Goal: Browse casually: Explore the website without a specific task or goal

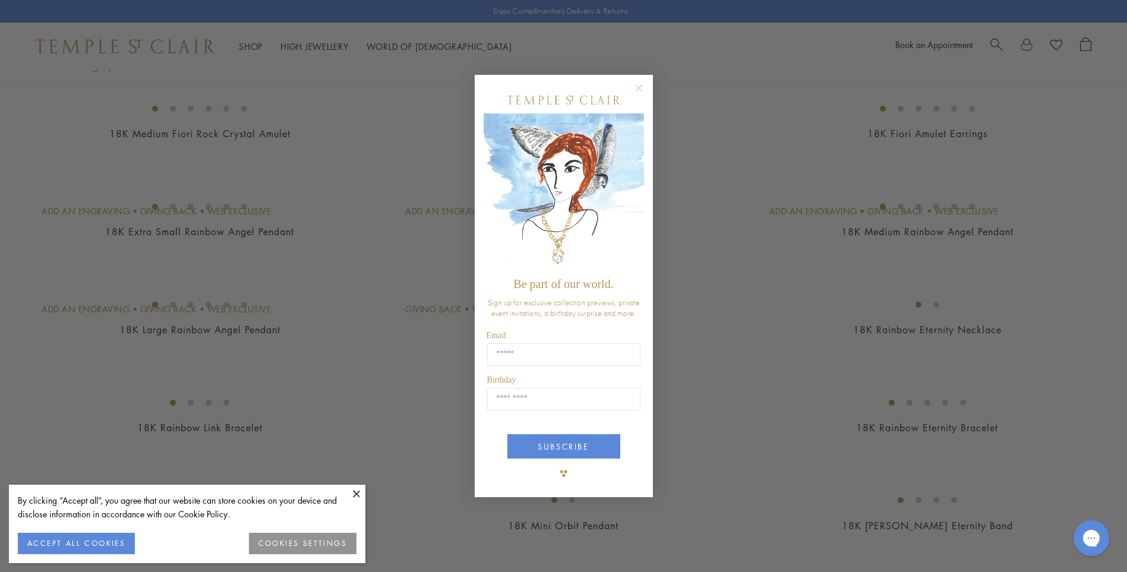
scroll to position [332, 0]
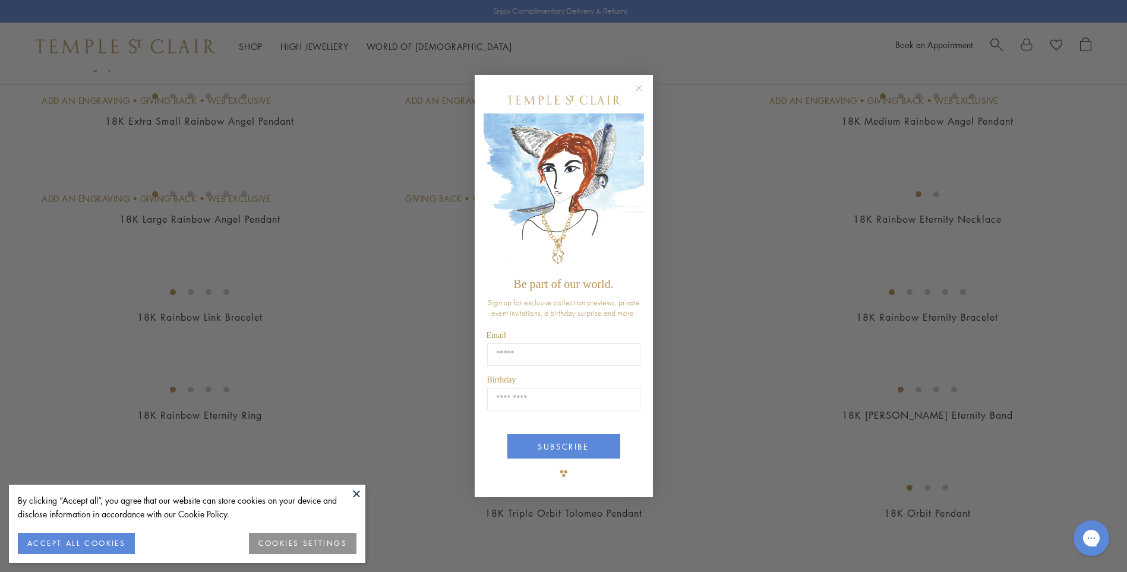
click at [638, 89] on circle "Close dialog" at bounding box center [639, 88] width 14 height 14
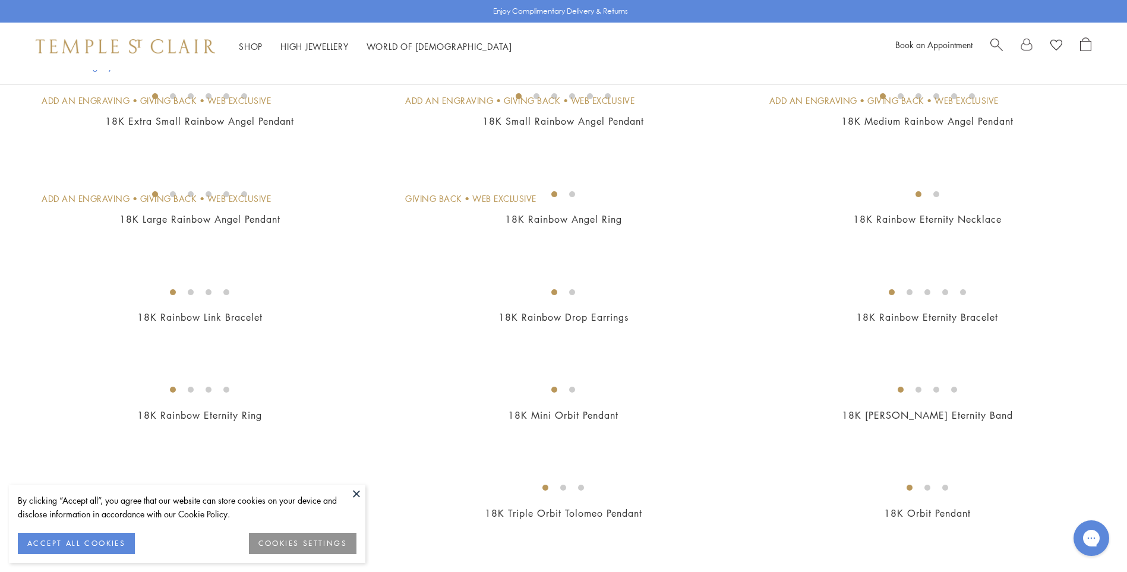
click at [357, 494] on button at bounding box center [357, 494] width 18 height 18
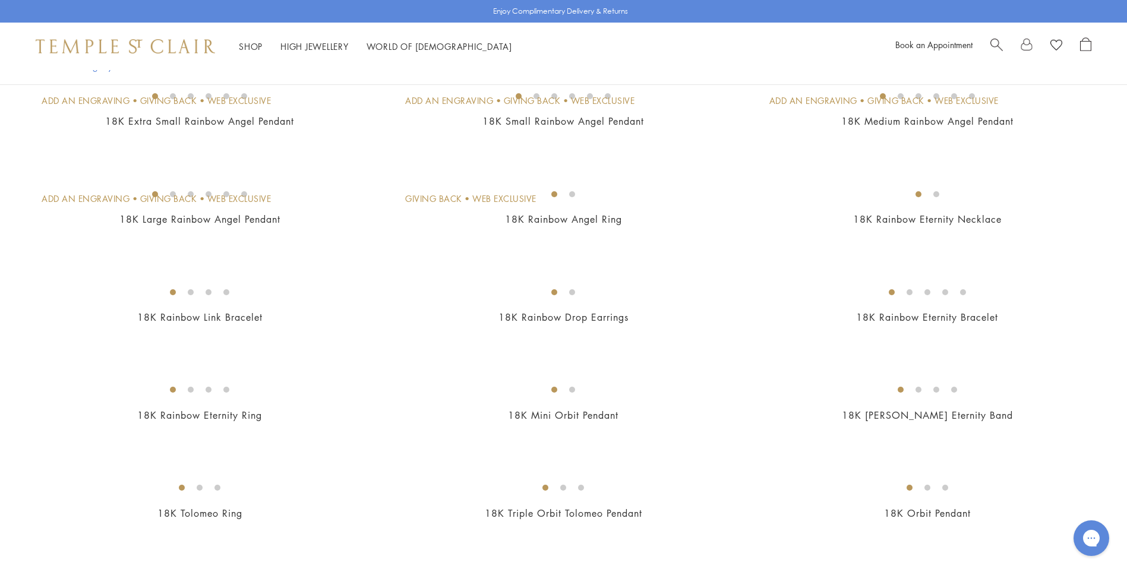
click at [0, 0] on img at bounding box center [0, 0] width 0 height 0
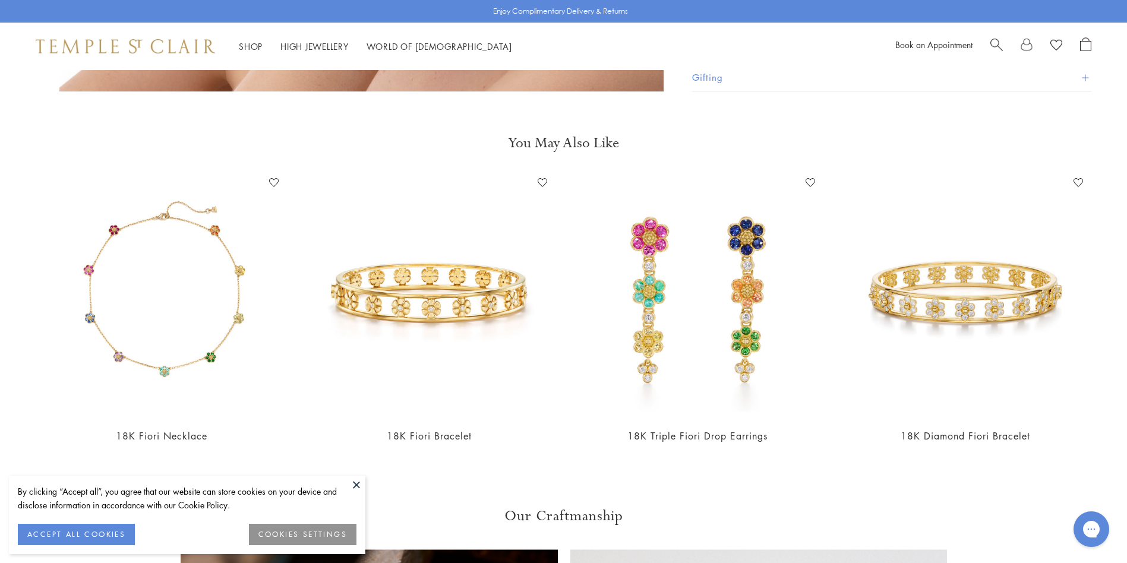
scroll to position [3084, 0]
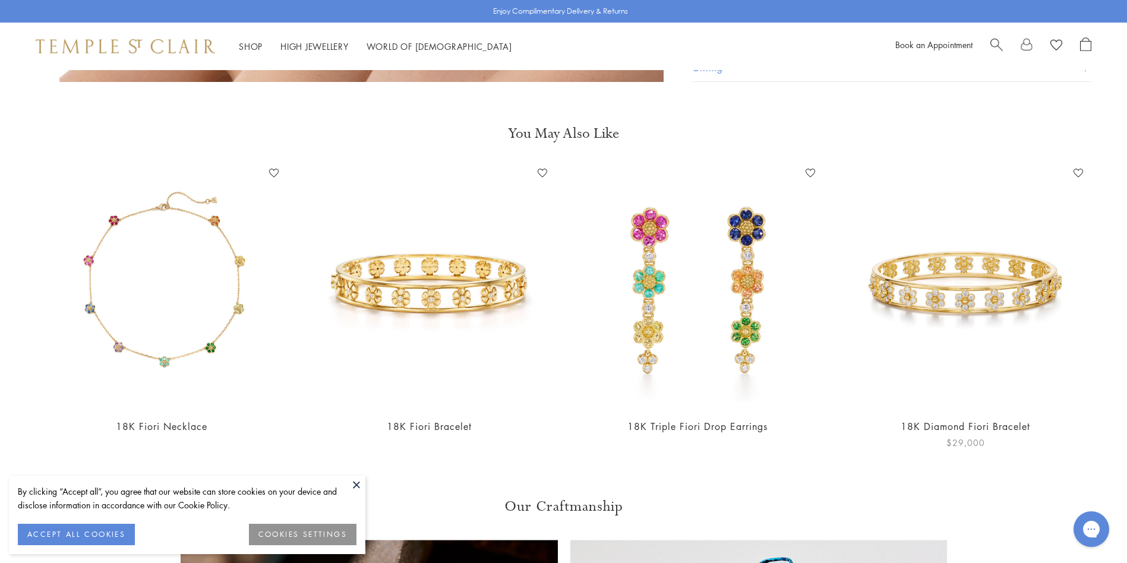
click at [970, 240] on img at bounding box center [966, 286] width 244 height 244
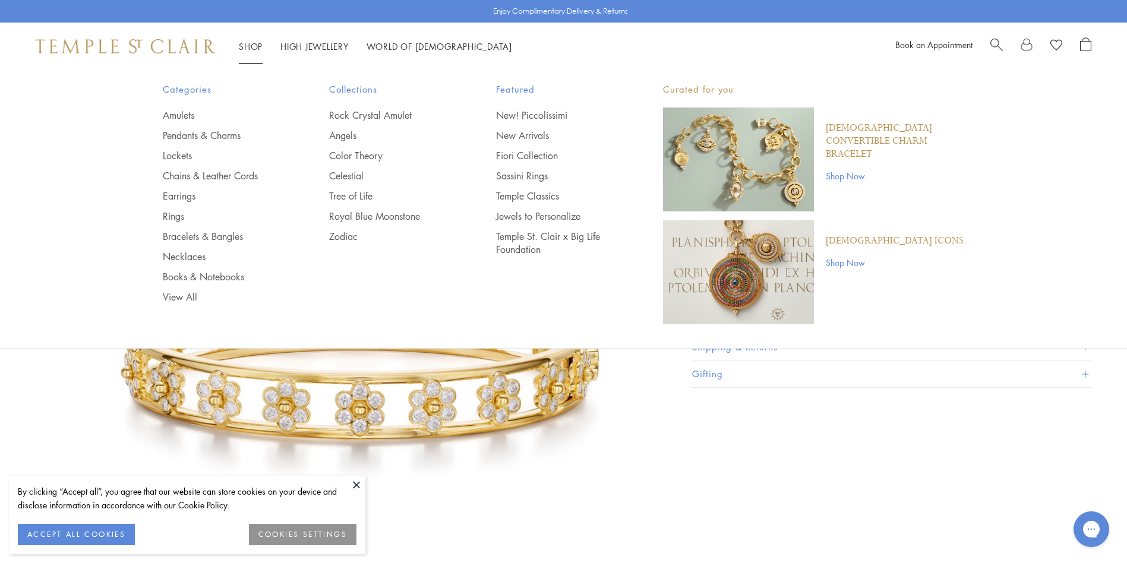
click at [557, 104] on div "Featured New! Piccolissimi New Arrivals Fiori Collection Sassini Rings Temple C…" at bounding box center [555, 169] width 119 height 174
click at [552, 113] on link "New! Piccolissimi" at bounding box center [555, 115] width 119 height 13
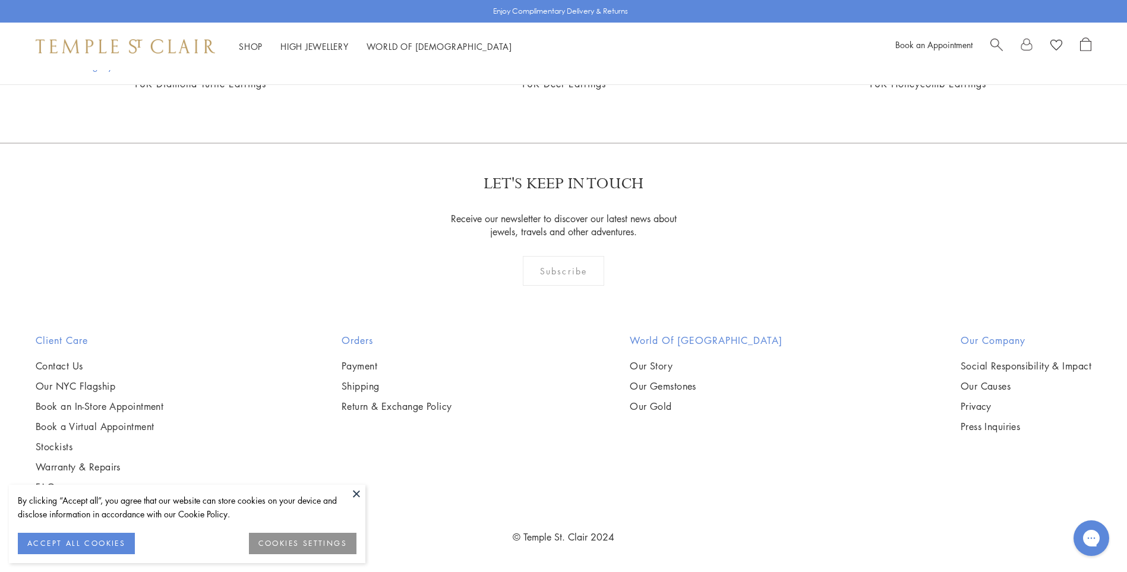
scroll to position [2738, 0]
click at [1000, 43] on span "Search" at bounding box center [997, 43] width 12 height 12
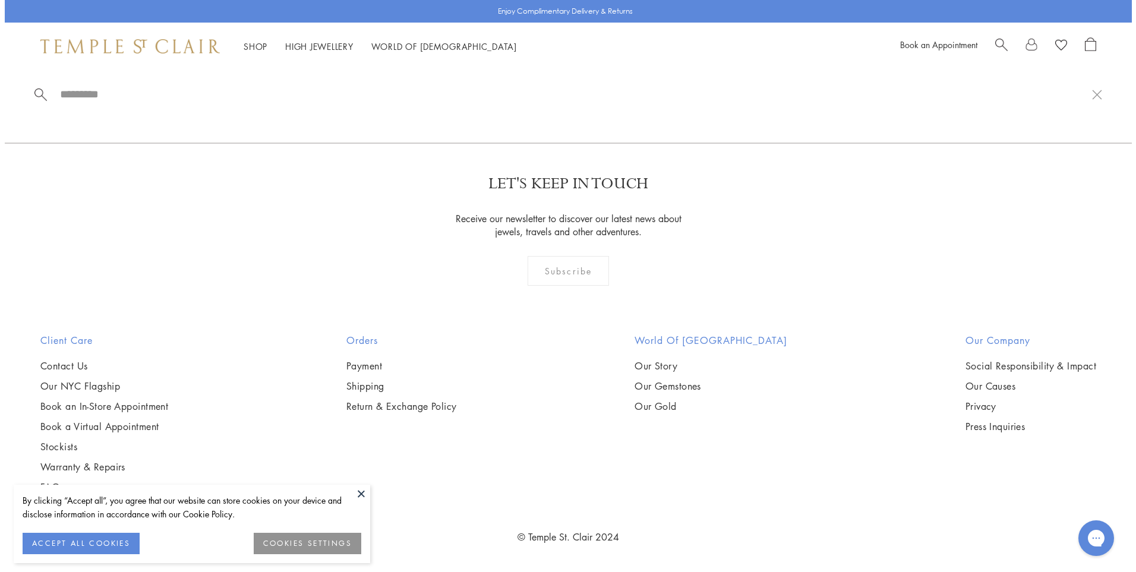
scroll to position [2756, 0]
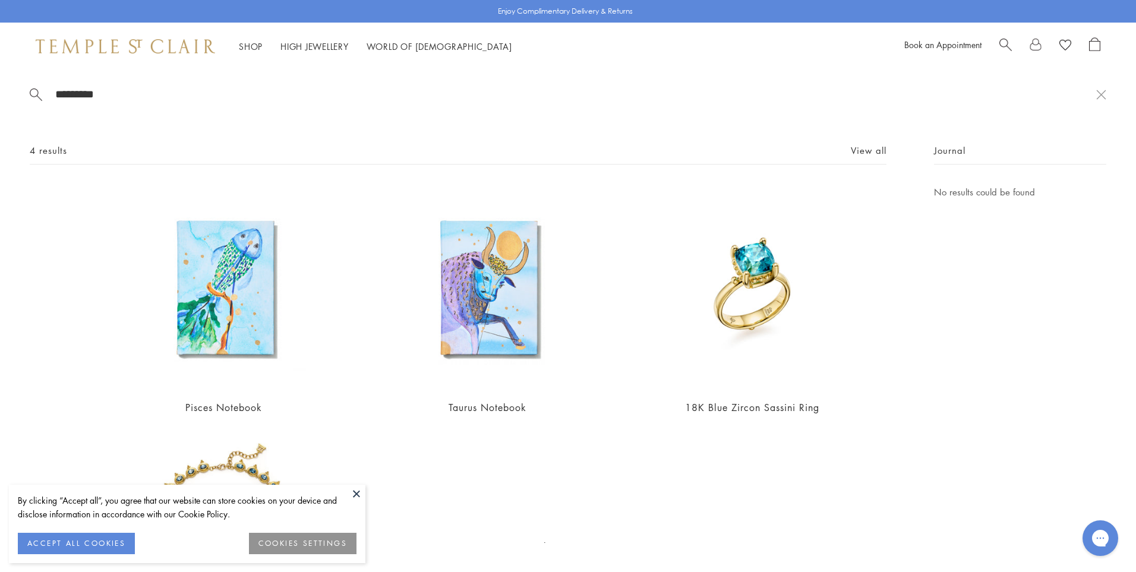
type input "*********"
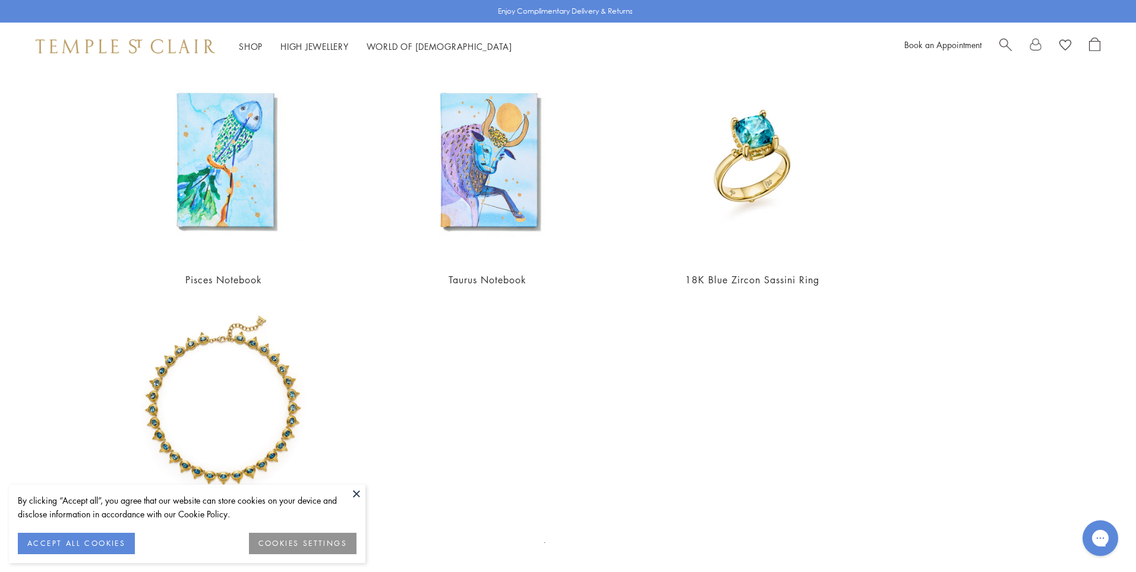
scroll to position [126, 0]
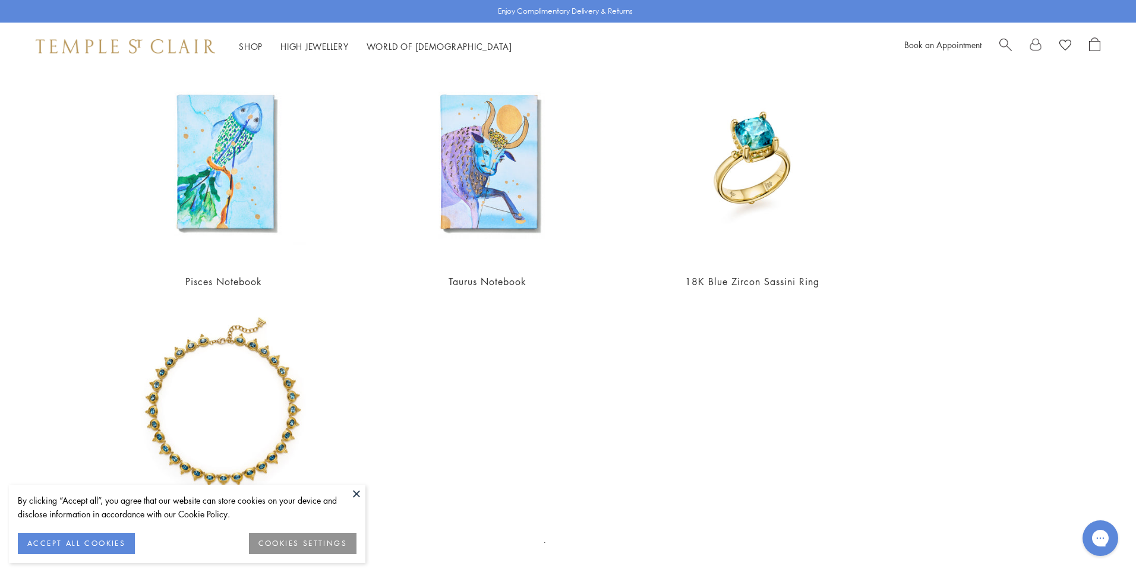
click at [1108, 184] on div "********* 4 results View all Pisces Notebook $250 Taurus Notebook $251 18K Blue…" at bounding box center [568, 306] width 1136 height 472
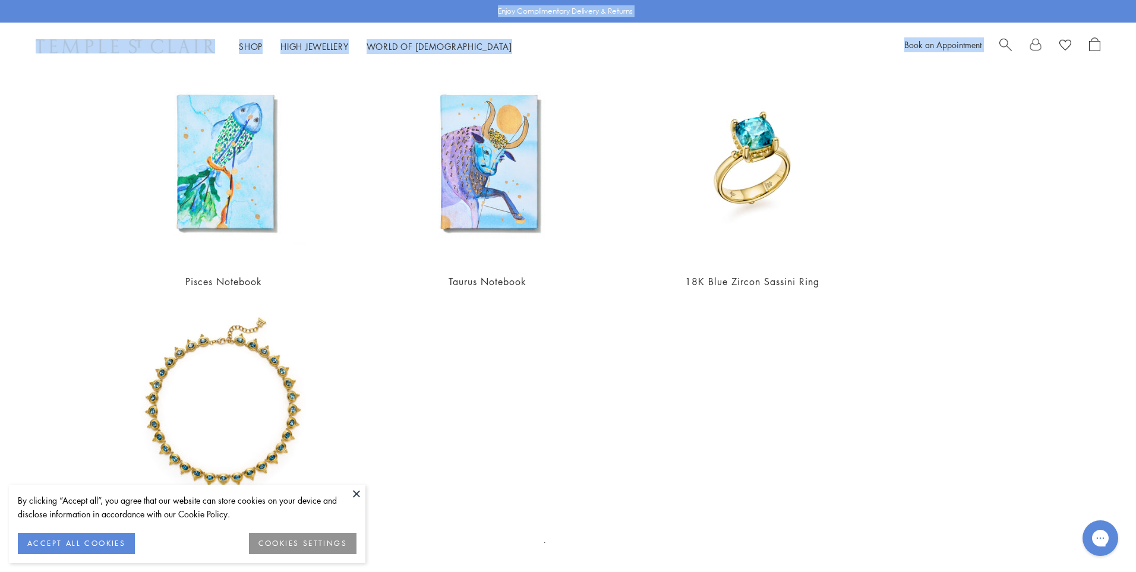
drag, startPoint x: 1108, startPoint y: 184, endPoint x: 1137, endPoint y: 409, distance: 226.6
click at [353, 490] on button at bounding box center [357, 494] width 18 height 18
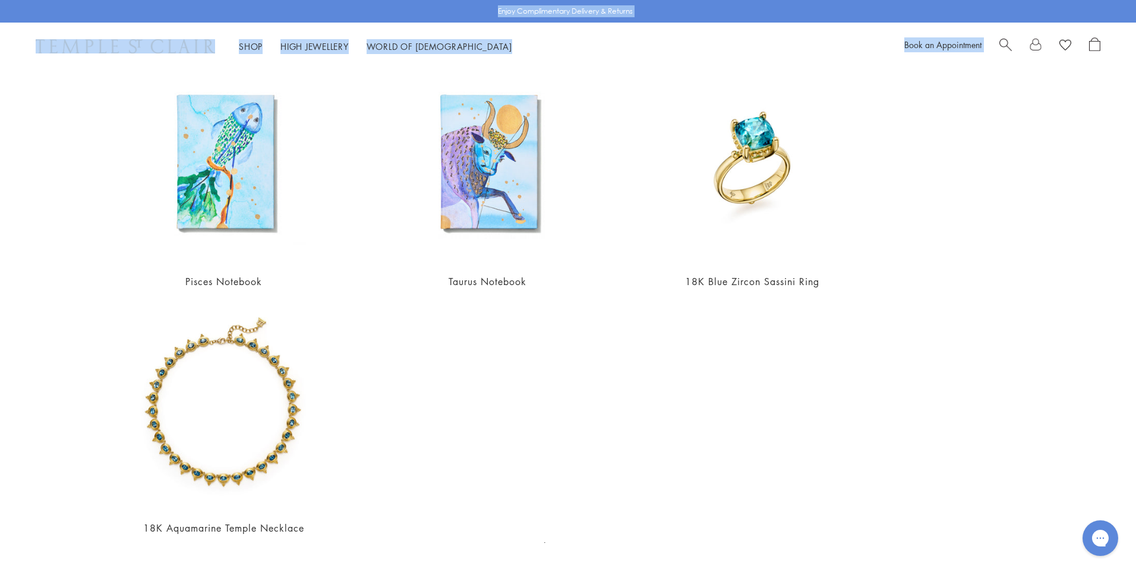
scroll to position [0, 0]
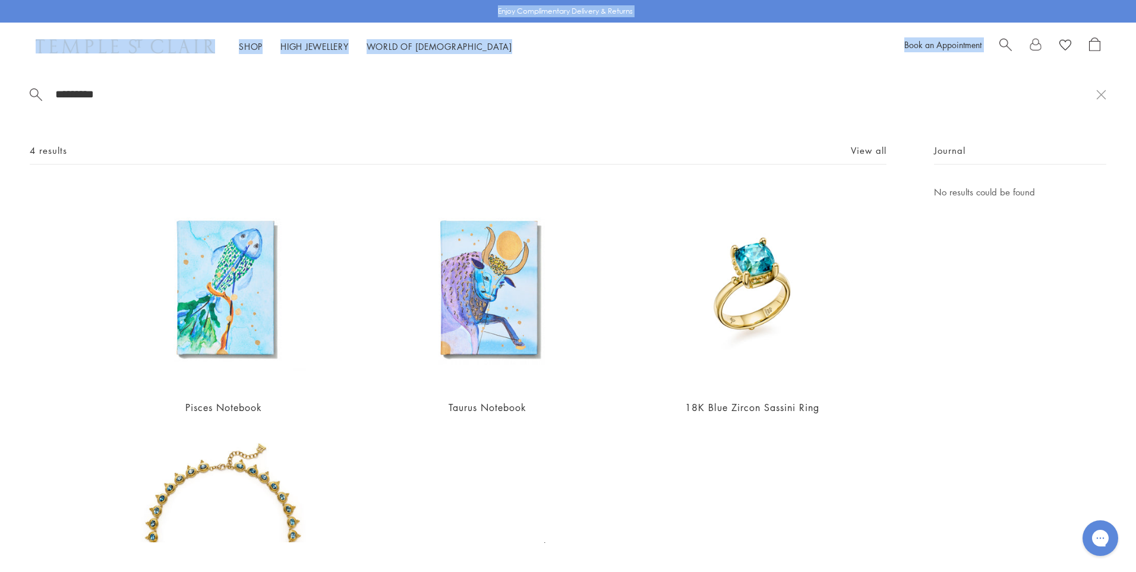
click at [479, 65] on div "Shop Shop Categories Amulets Pendants & Charms Lockets Chains & Leather Cords E…" at bounding box center [568, 47] width 1136 height 48
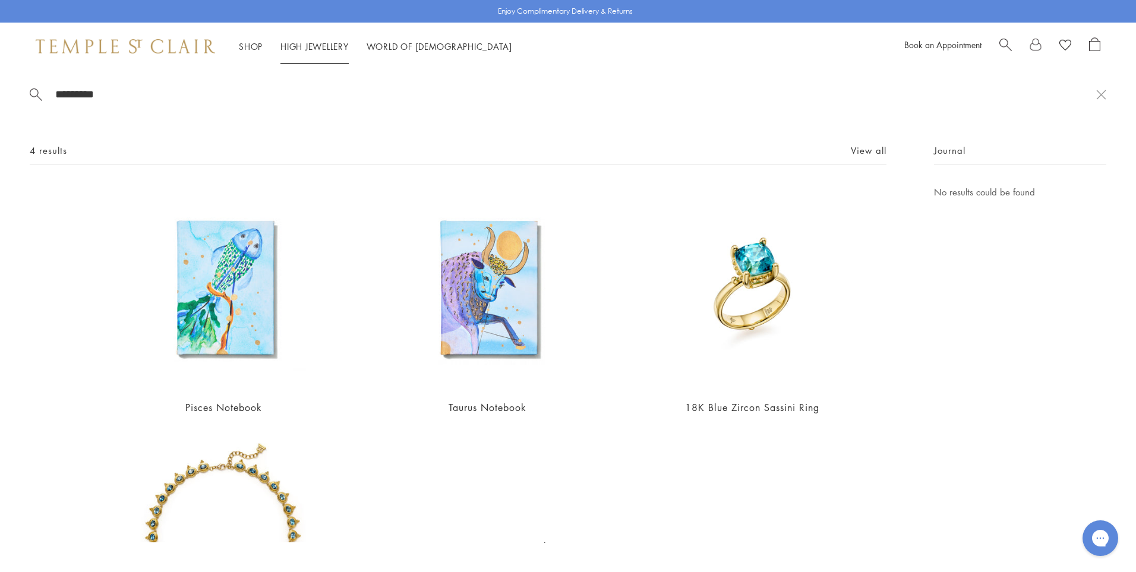
click at [329, 43] on link "High Jewellery High Jewellery" at bounding box center [314, 46] width 68 height 12
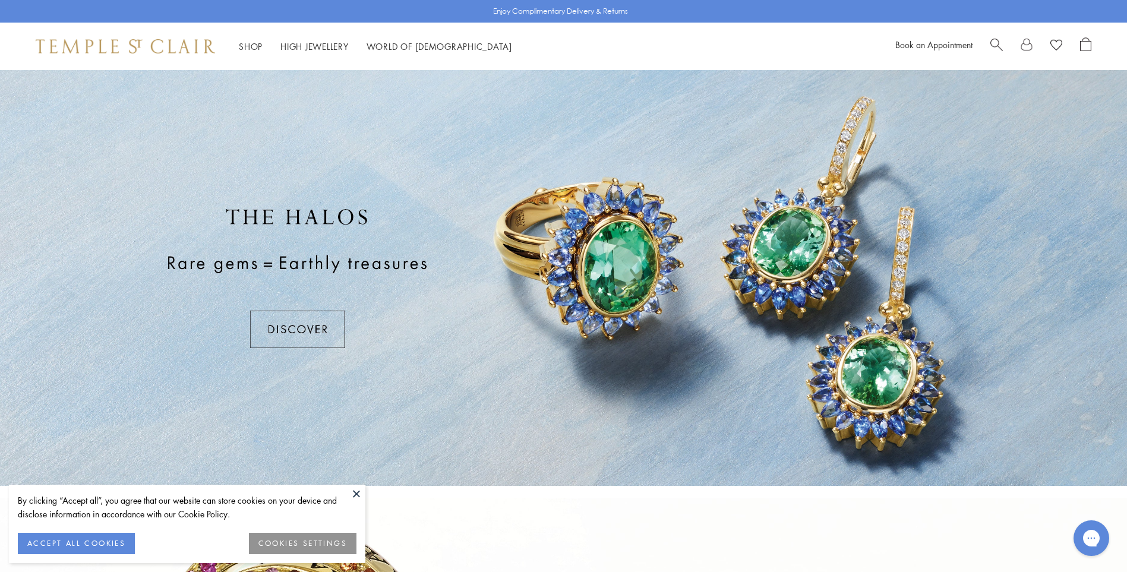
click at [357, 496] on button at bounding box center [357, 494] width 18 height 18
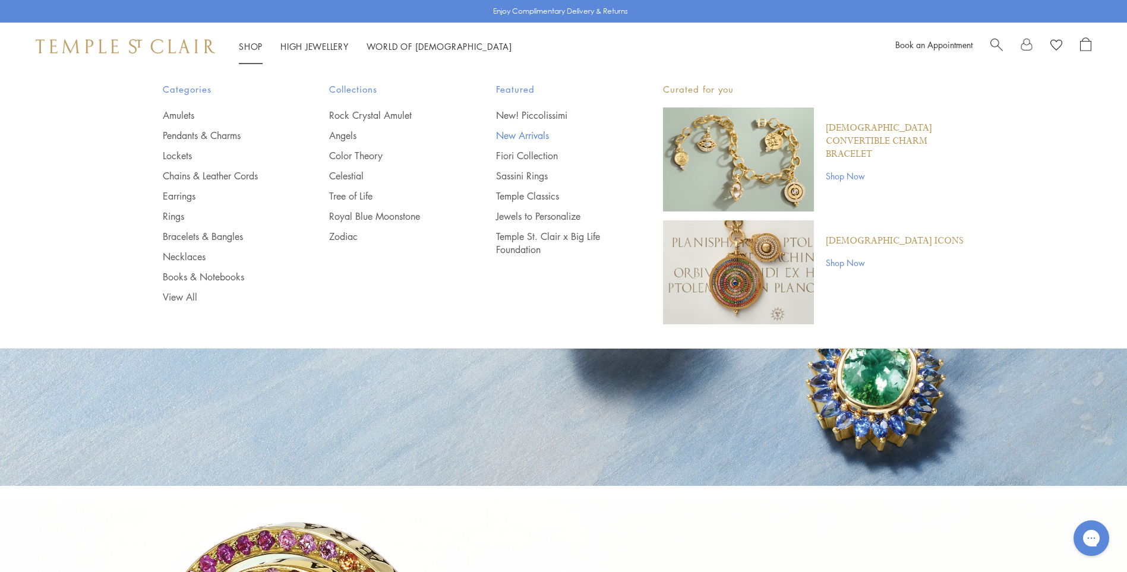
click at [533, 134] on link "New Arrivals" at bounding box center [555, 135] width 119 height 13
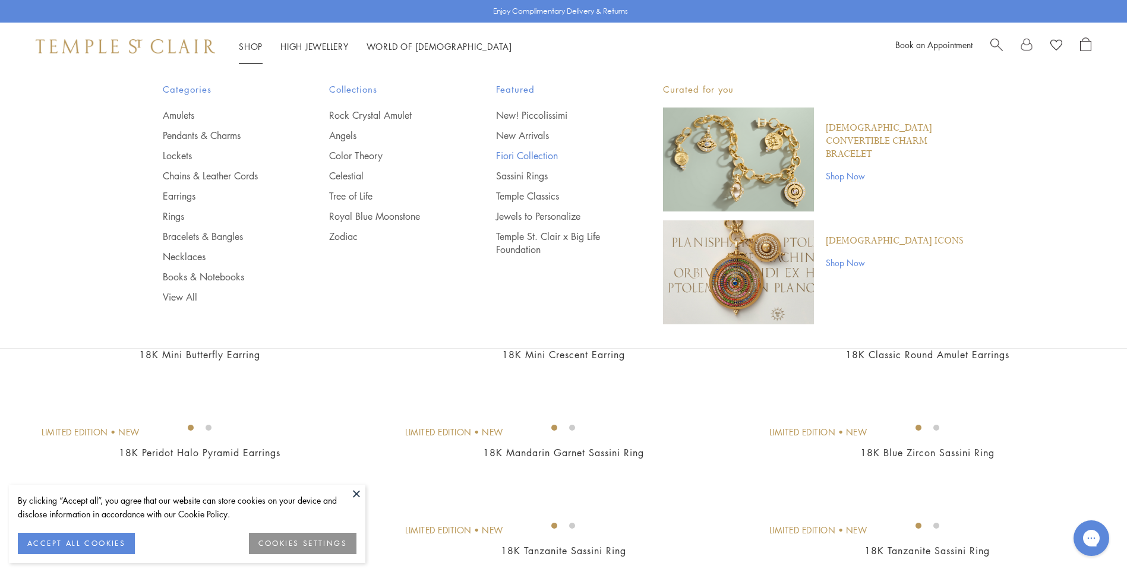
click at [547, 154] on link "Fiori Collection" at bounding box center [555, 155] width 119 height 13
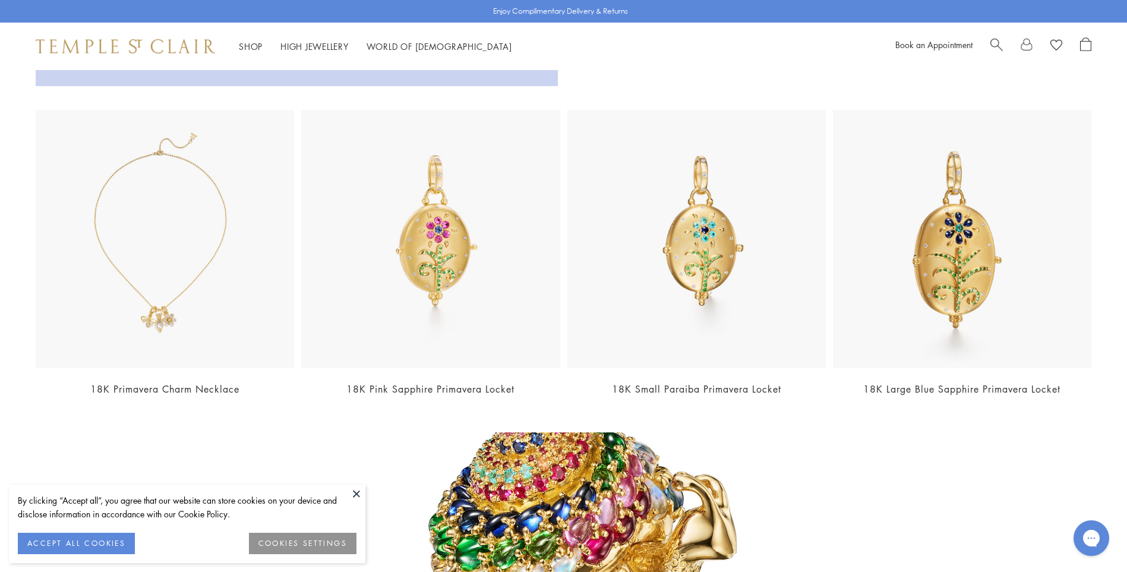
scroll to position [2605, 0]
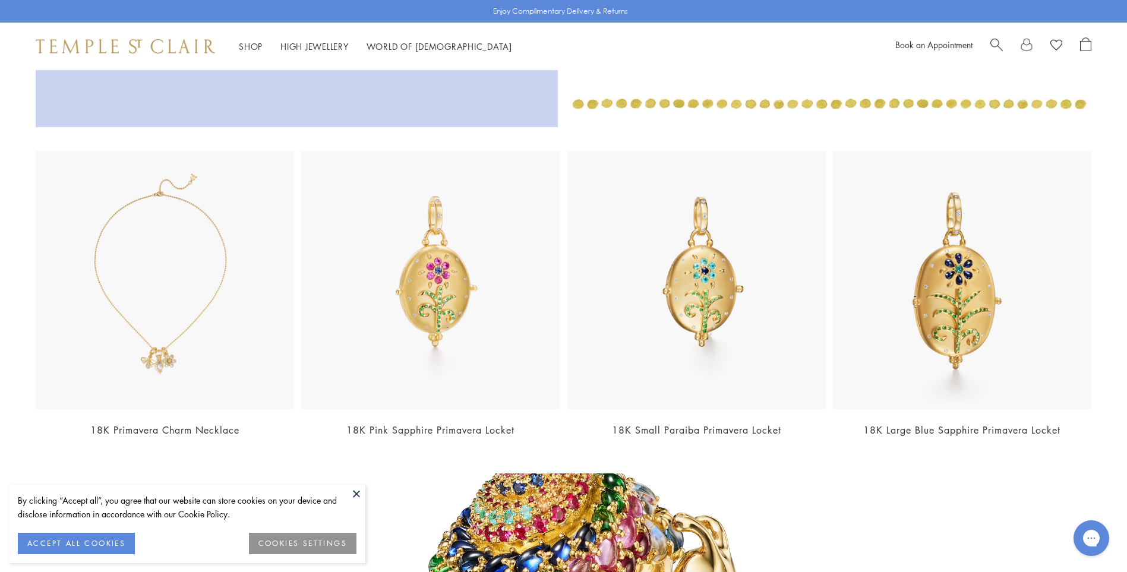
click at [194, 337] on img at bounding box center [165, 280] width 259 height 259
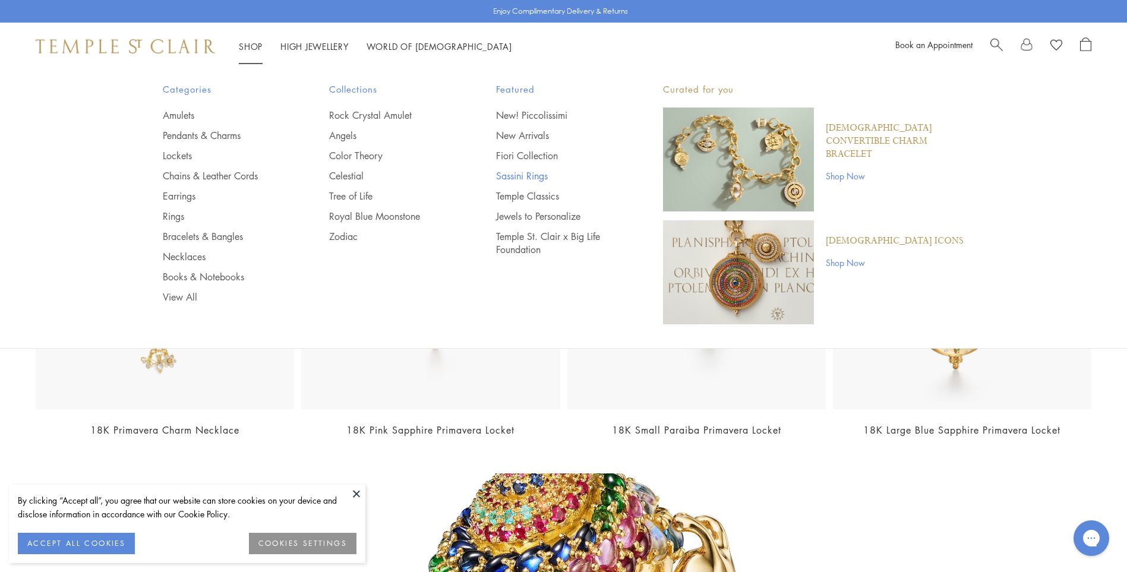
click at [522, 175] on link "Sassini Rings" at bounding box center [555, 175] width 119 height 13
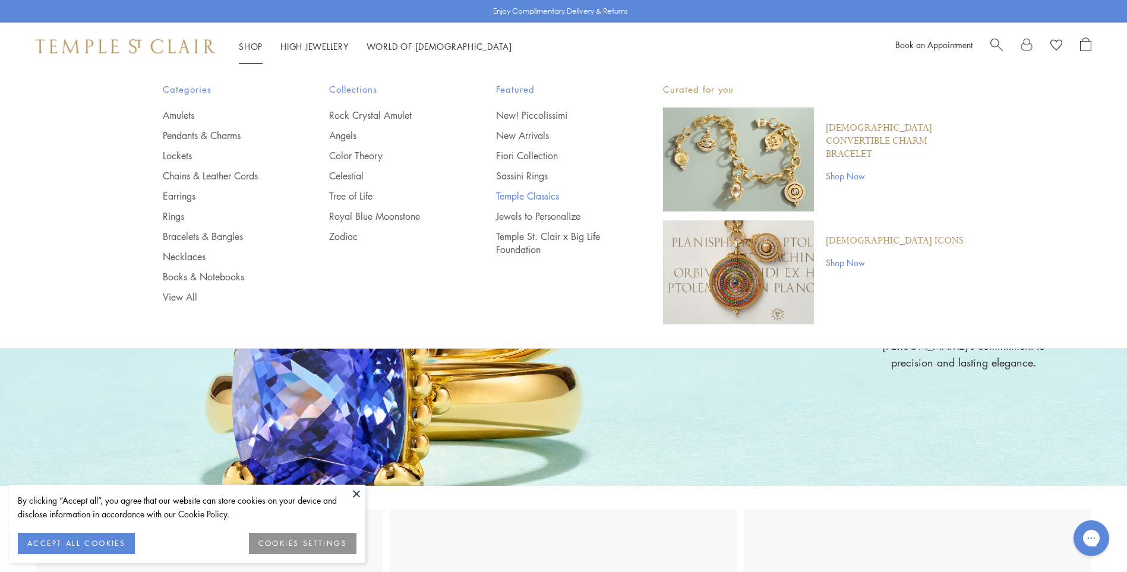
click at [545, 196] on link "Temple Classics" at bounding box center [555, 196] width 119 height 13
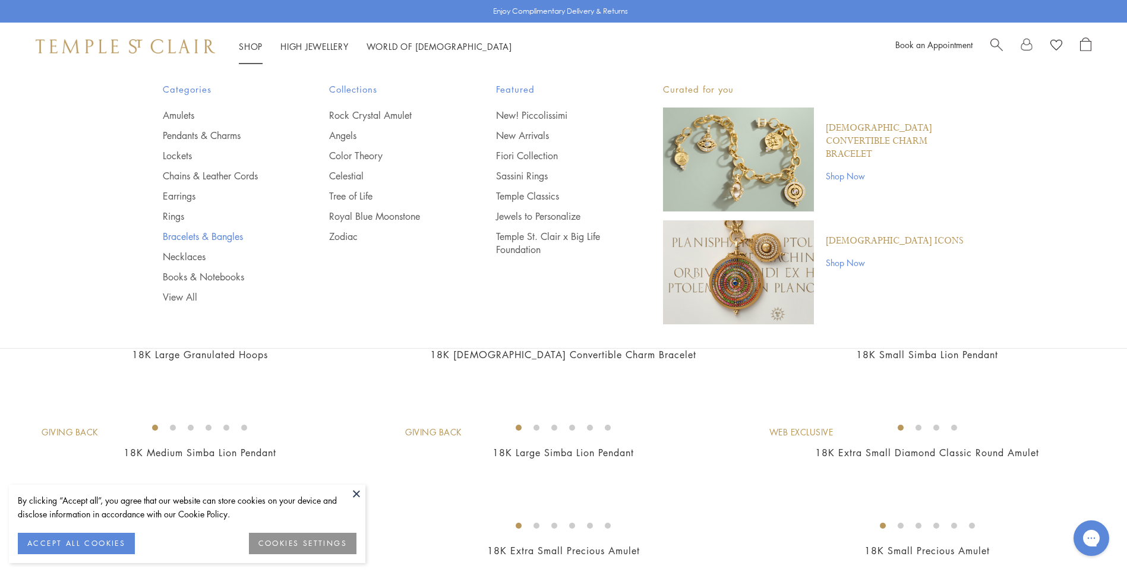
click at [227, 237] on link "Bracelets & Bangles" at bounding box center [222, 236] width 119 height 13
